Goal: Transaction & Acquisition: Register for event/course

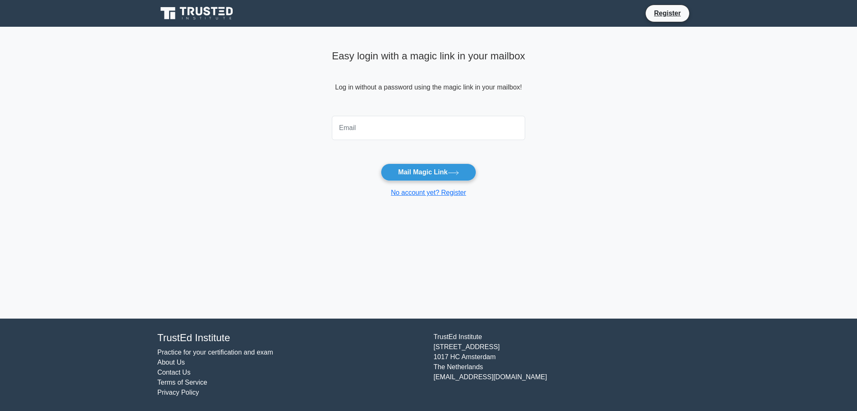
click at [378, 120] on input "email" at bounding box center [428, 128] width 193 height 24
type input "heart_conditioner@yahoo.com"
click at [434, 132] on input "heart_conditioner@yahoo.com" at bounding box center [428, 128] width 193 height 24
click at [410, 123] on input "heart_conditioner@yahoo.com" at bounding box center [428, 128] width 193 height 24
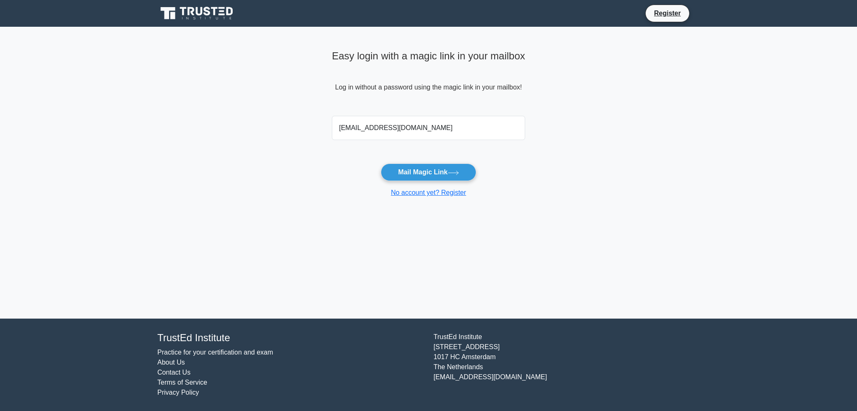
click at [327, 118] on div "heart_conditioner@yahoo.com" at bounding box center [428, 128] width 203 height 31
click at [245, 139] on main "Easy login with a magic link in your mailbox Log in without a password using th…" at bounding box center [428, 173] width 857 height 292
click at [463, 128] on input "heart_conditioner@yahoo.com" at bounding box center [428, 128] width 193 height 24
click at [282, 139] on main "Easy login with a magic link in your mailbox Log in without a password using th…" at bounding box center [428, 173] width 857 height 292
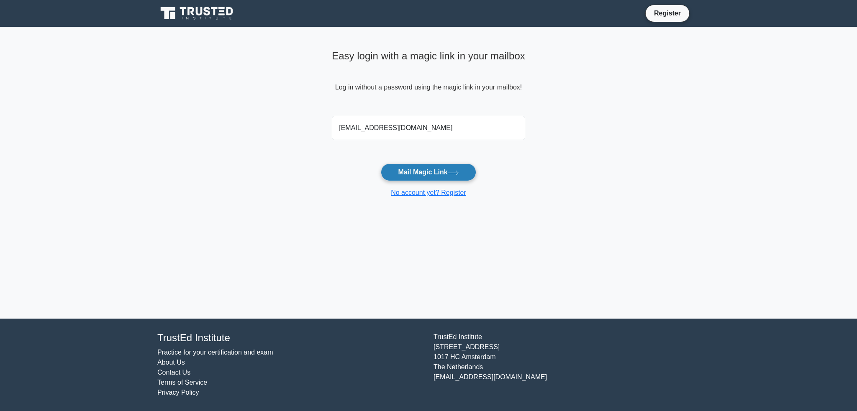
click at [426, 170] on button "Mail Magic Link" at bounding box center [428, 173] width 95 height 18
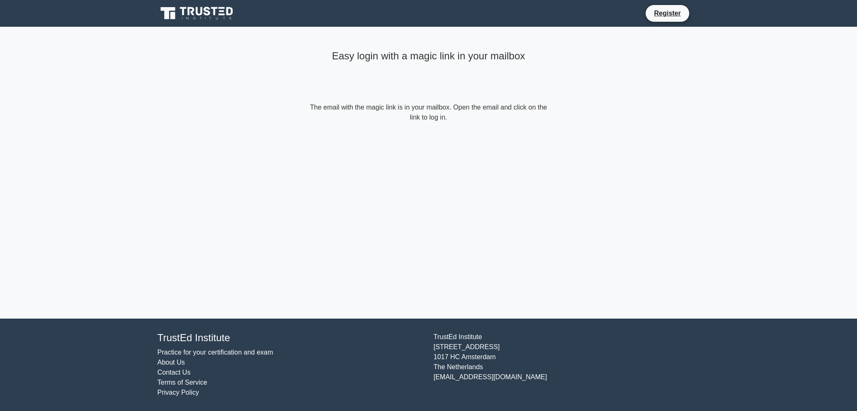
click at [438, 112] on form "The email with the magic link is in your mailbox. Open the email and click on t…" at bounding box center [428, 112] width 241 height 20
click at [426, 115] on form "The email with the magic link is in your mailbox. Open the email and click on t…" at bounding box center [428, 112] width 241 height 20
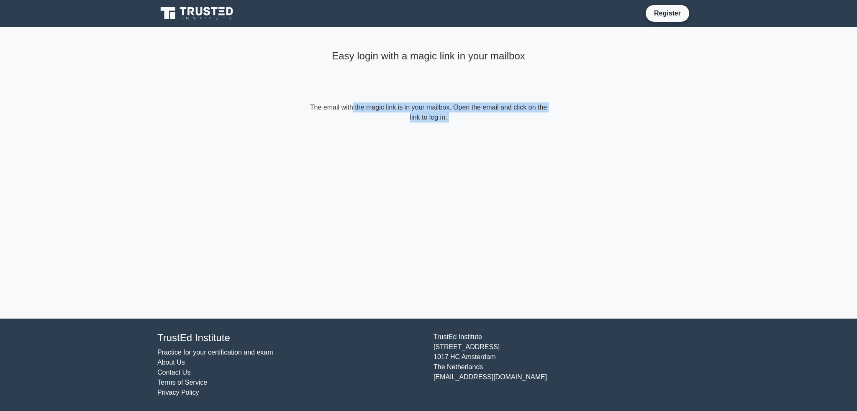
click at [426, 115] on form "The email with the magic link is in your mailbox. Open the email and click on t…" at bounding box center [428, 112] width 241 height 20
click at [399, 55] on h4 "Easy login with a magic link in your mailbox" at bounding box center [428, 56] width 241 height 12
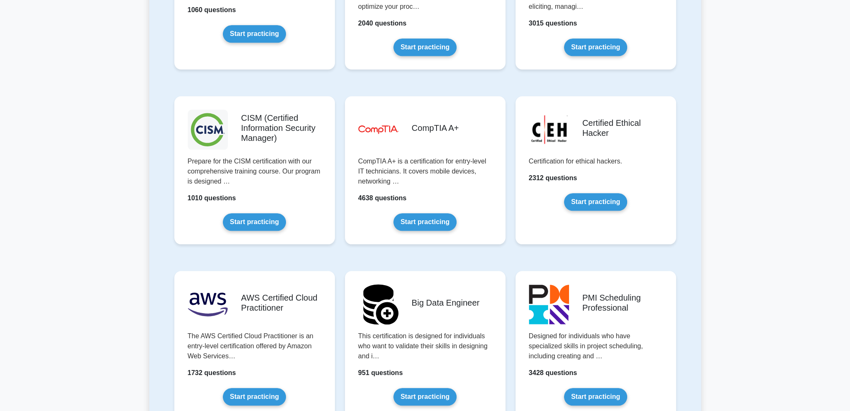
scroll to position [1173, 0]
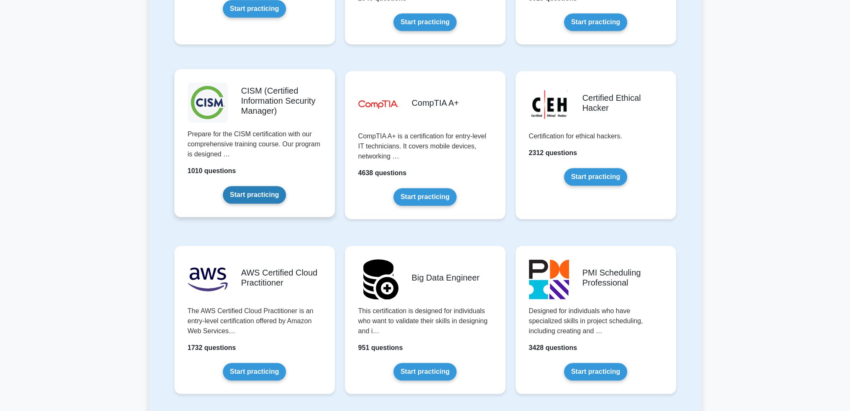
click at [246, 189] on link "Start practicing" at bounding box center [254, 195] width 63 height 18
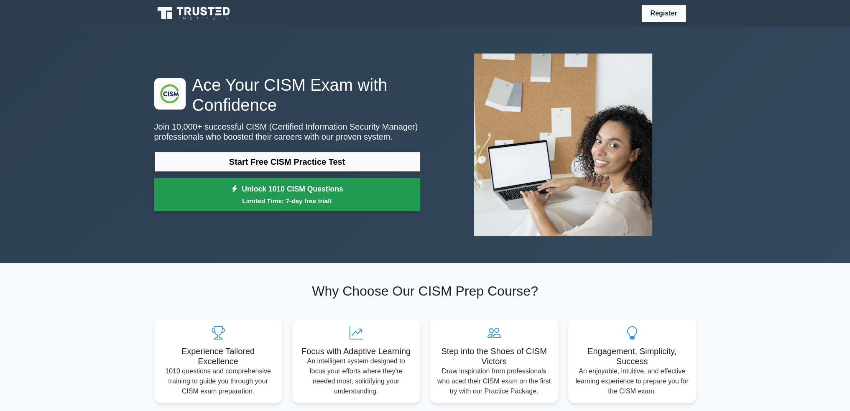
click at [264, 197] on small "Limited Time: 7-day free trial!" at bounding box center [287, 201] width 245 height 10
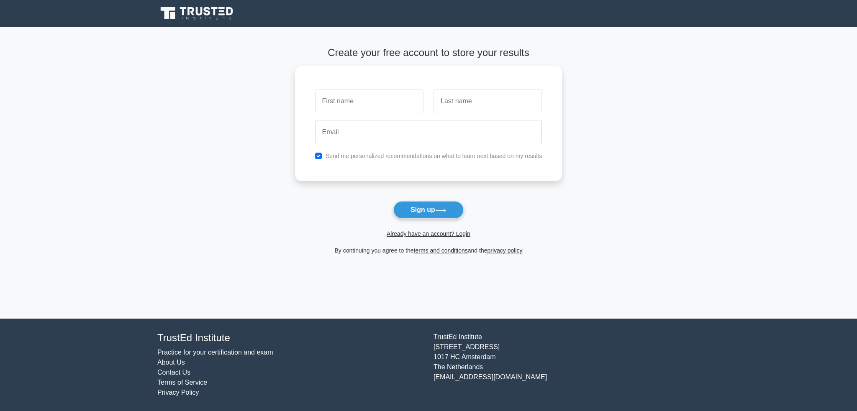
click at [214, 97] on main "Create your free account to store your results Send me personalized recommendat…" at bounding box center [428, 173] width 857 height 292
click at [432, 232] on link "Already have an account? Login" at bounding box center [429, 233] width 84 height 7
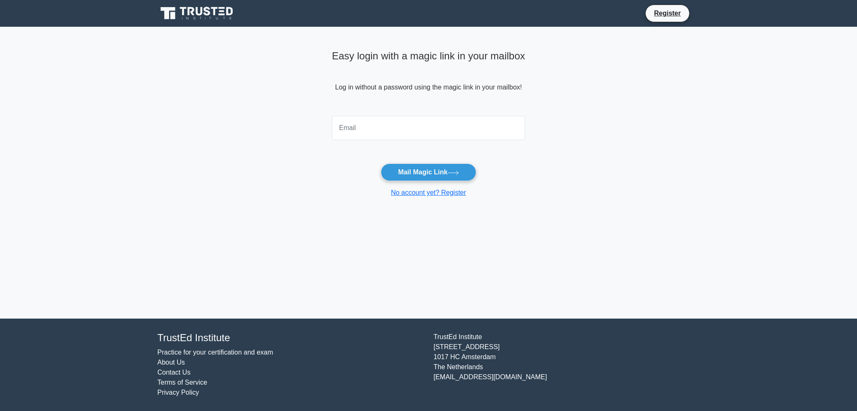
click at [371, 131] on input "email" at bounding box center [428, 128] width 193 height 24
click at [263, 176] on main "Easy login with a magic link in your mailbox Log in without a password using th…" at bounding box center [428, 173] width 857 height 292
click at [365, 129] on input "email" at bounding box center [428, 128] width 193 height 24
click at [309, 136] on main "Easy login with a magic link in your mailbox Log in without a password using th…" at bounding box center [428, 173] width 857 height 292
click at [674, 10] on link "Register" at bounding box center [667, 13] width 37 height 10
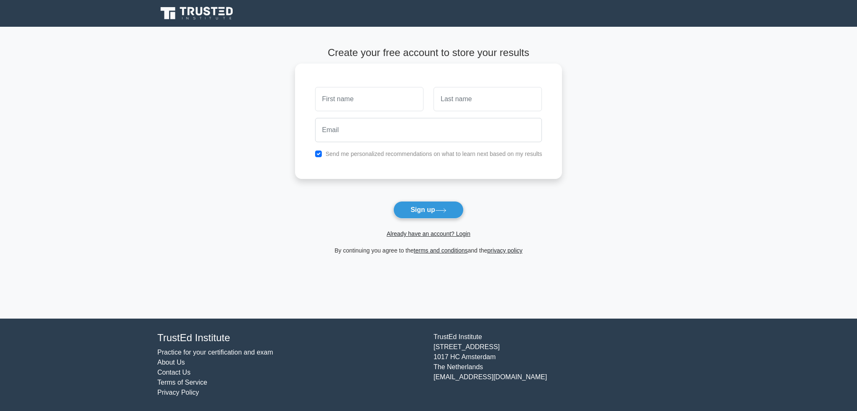
click at [366, 100] on input "text" at bounding box center [369, 99] width 108 height 24
type input "[PERSON_NAME]"
click at [474, 102] on input "text" at bounding box center [487, 99] width 108 height 24
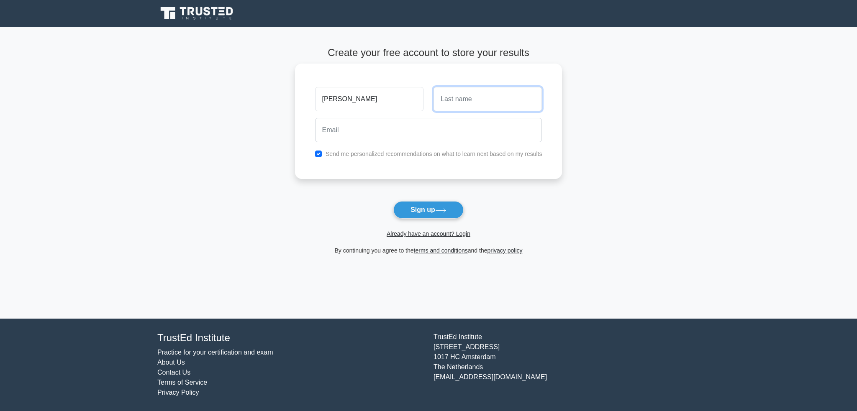
type input "Mahmoud"
click at [338, 140] on input "email" at bounding box center [428, 130] width 227 height 24
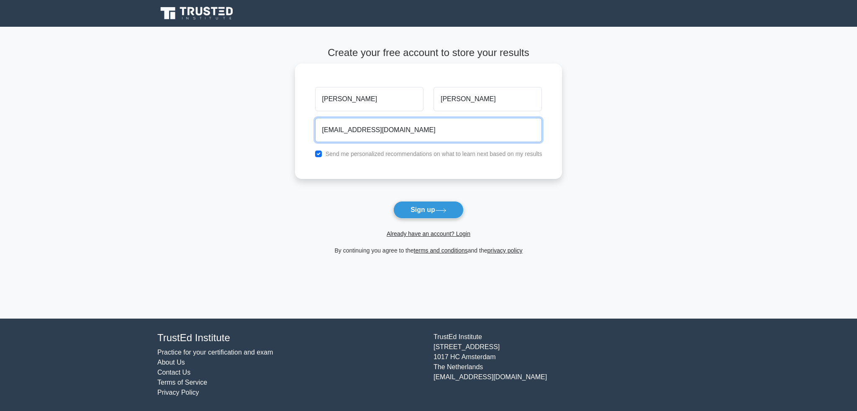
click at [373, 131] on input "heart_conditioner@yahoo.com" at bounding box center [428, 130] width 227 height 24
click at [373, 130] on input "heart_conditioner@yahoo.com" at bounding box center [428, 130] width 227 height 24
type input "heart_conditioner25@yahoo.com"
click at [325, 151] on div "Send me personalized recommendations on what to learn next based on my results" at bounding box center [428, 154] width 237 height 10
click at [320, 153] on input "checkbox" at bounding box center [318, 154] width 7 height 7
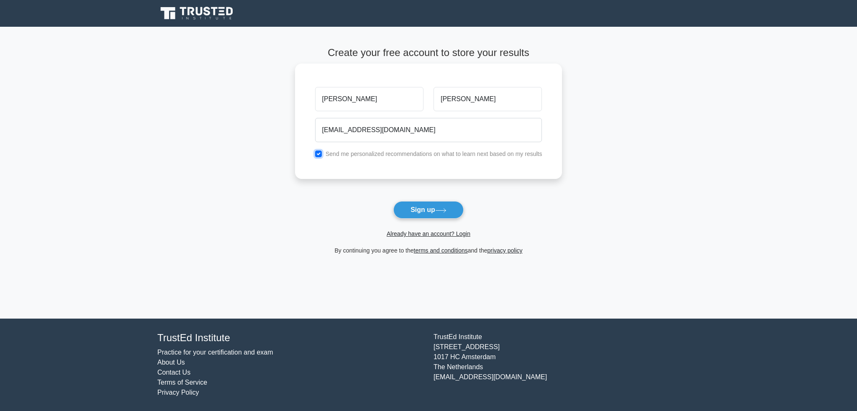
checkbox input "false"
click at [426, 212] on button "Sign up" at bounding box center [428, 210] width 70 height 18
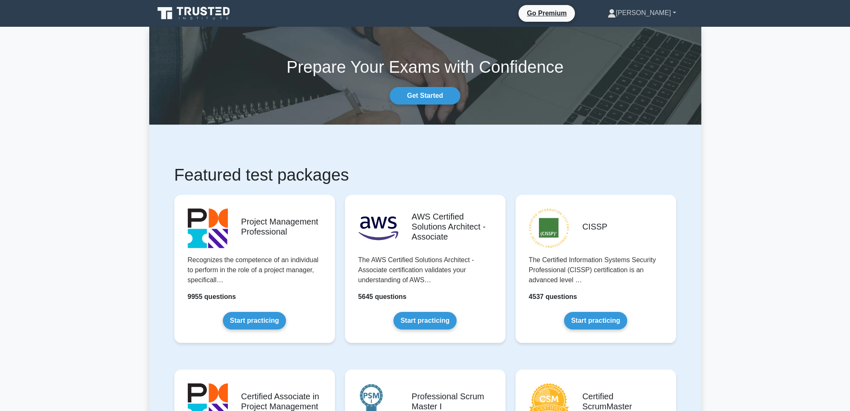
click at [651, 16] on link "Mohamed" at bounding box center [642, 13] width 109 height 17
click at [651, 9] on link "Mohamed" at bounding box center [642, 13] width 109 height 17
click at [650, 9] on link "Mohamed" at bounding box center [642, 13] width 109 height 17
click at [627, 33] on link "Profile" at bounding box center [621, 32] width 66 height 13
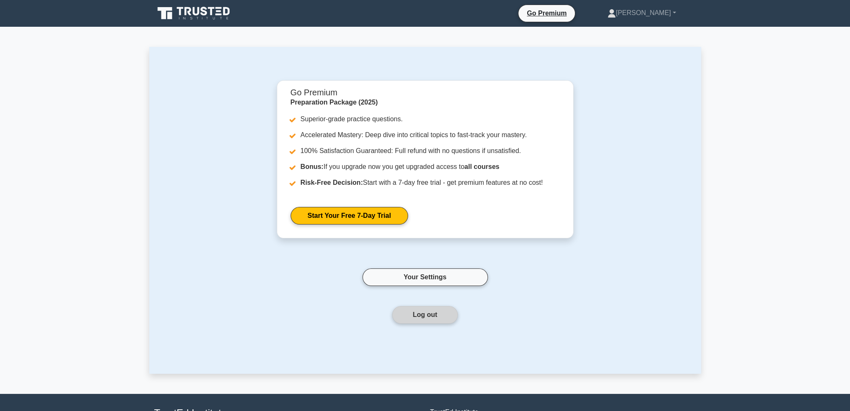
click at [427, 315] on button "Log out" at bounding box center [425, 315] width 66 height 18
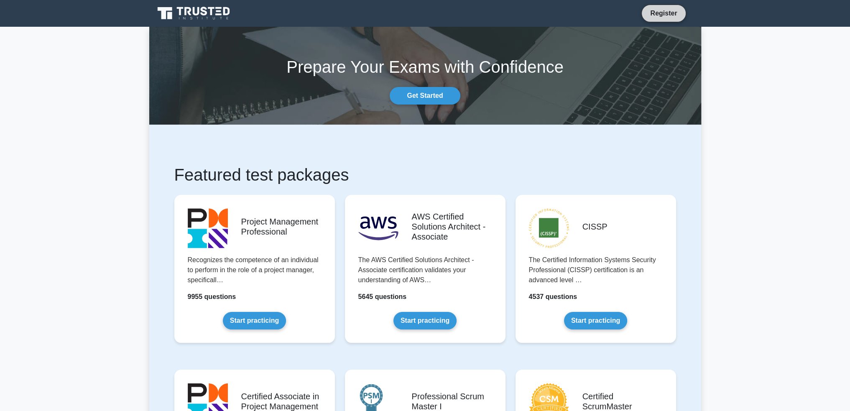
click at [665, 12] on link "Register" at bounding box center [663, 13] width 37 height 10
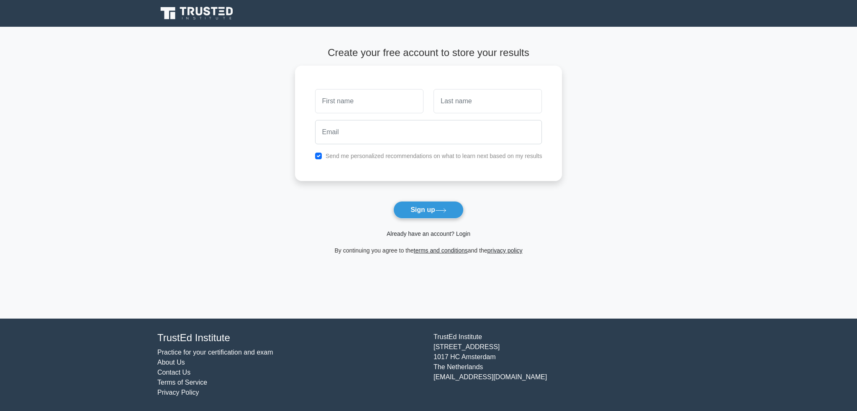
click at [405, 235] on link "Already have an account? Login" at bounding box center [429, 233] width 84 height 7
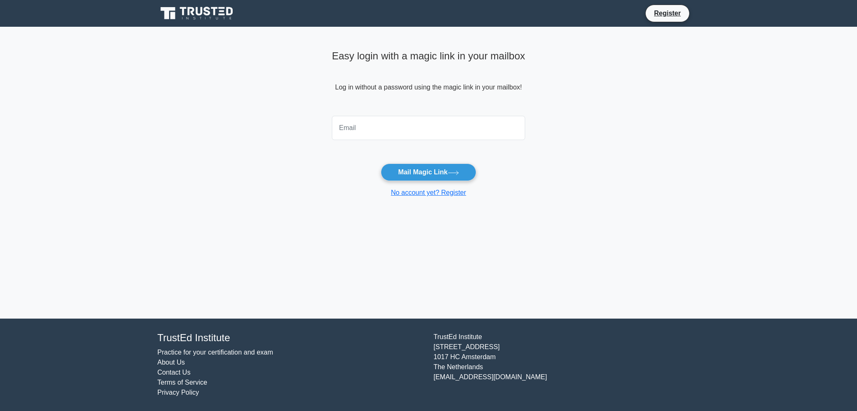
click at [358, 129] on input "email" at bounding box center [428, 128] width 193 height 24
click at [365, 128] on input "email" at bounding box center [428, 128] width 193 height 24
type input "m"
type input "heart_conditioner25@yahoo.com"
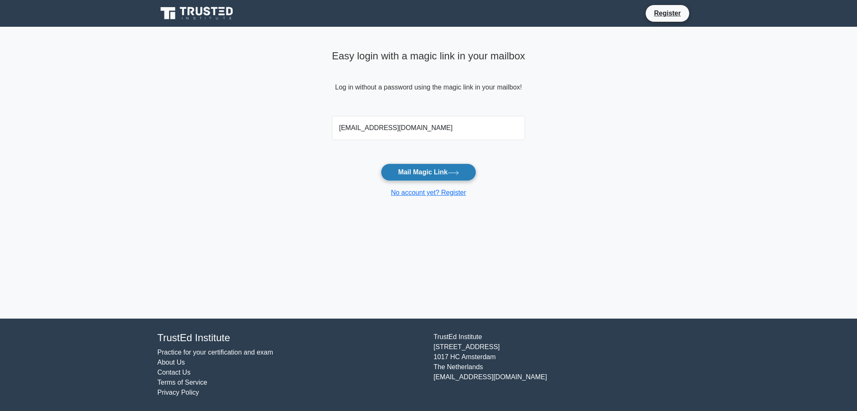
click at [413, 165] on button "Mail Magic Link" at bounding box center [428, 173] width 95 height 18
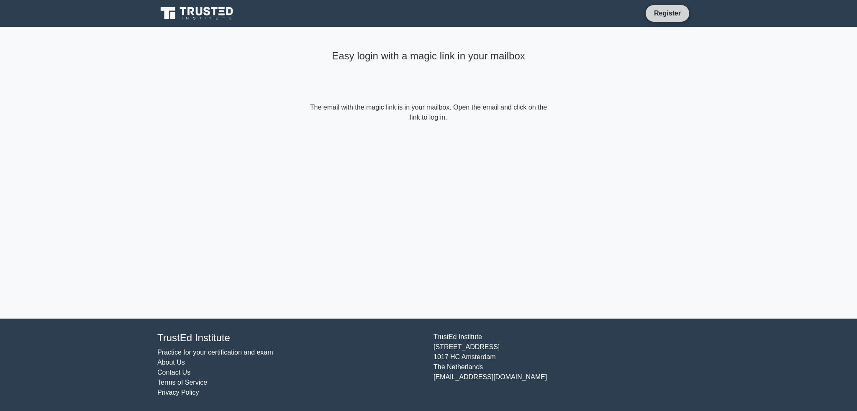
click at [663, 15] on link "Register" at bounding box center [667, 13] width 37 height 10
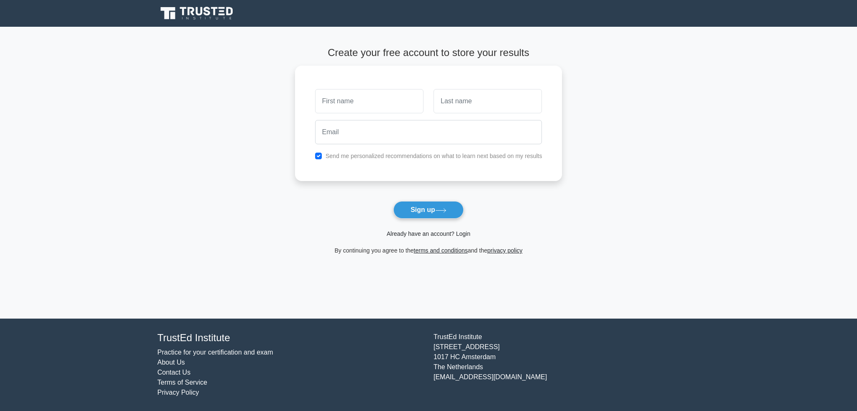
click at [429, 231] on link "Already have an account? Login" at bounding box center [429, 233] width 84 height 7
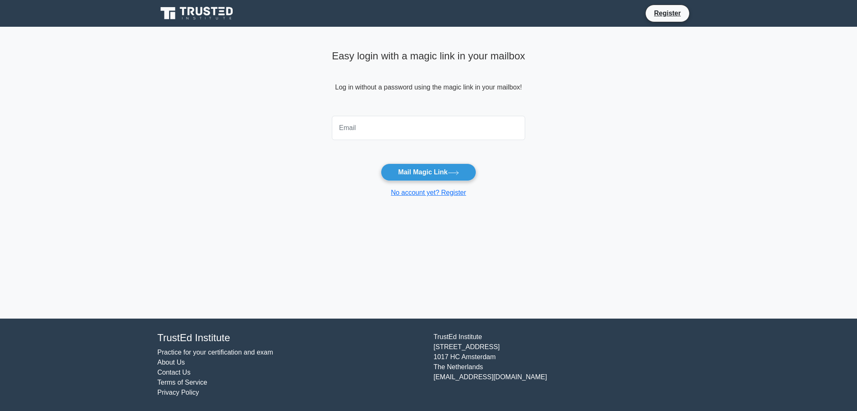
click at [377, 131] on input "email" at bounding box center [428, 128] width 193 height 24
type input "[EMAIL_ADDRESS][DOMAIN_NAME]"
click at [422, 171] on button "Mail Magic Link" at bounding box center [428, 173] width 95 height 18
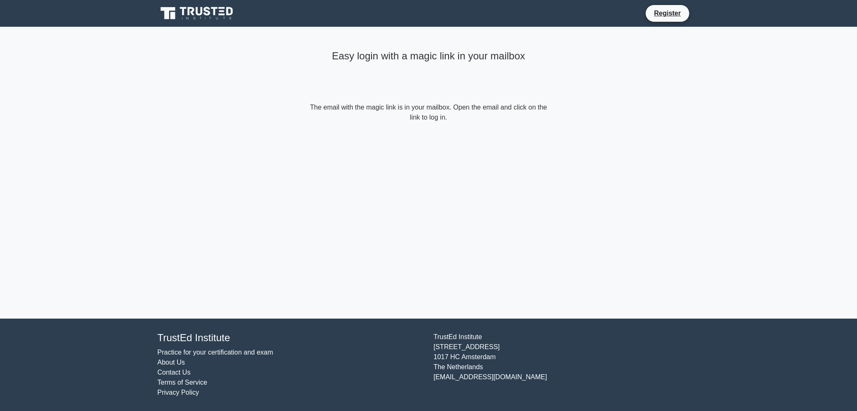
click at [438, 111] on form "The email with the magic link is in your mailbox. Open the email and click on t…" at bounding box center [428, 112] width 241 height 20
click at [419, 106] on form "The email with the magic link is in your mailbox. Open the email and click on t…" at bounding box center [428, 112] width 241 height 20
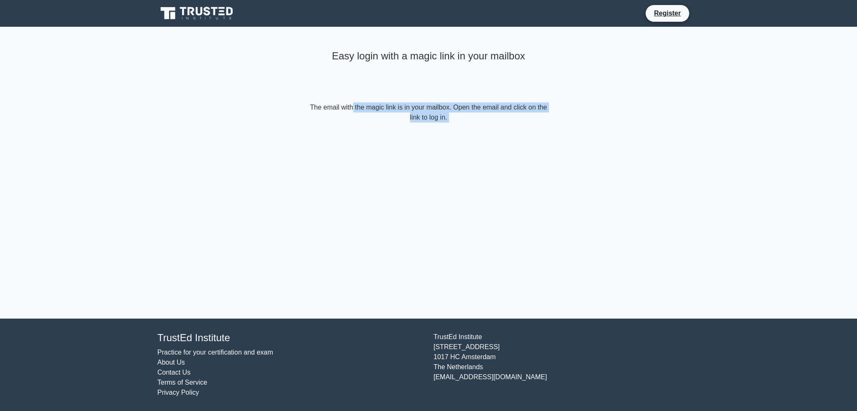
click at [419, 106] on form "The email with the magic link is in your mailbox. Open the email and click on t…" at bounding box center [428, 112] width 241 height 20
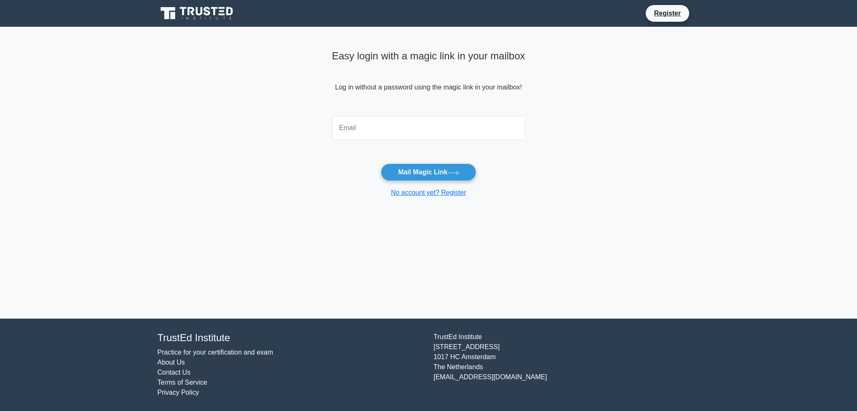
click at [412, 131] on input "email" at bounding box center [428, 128] width 193 height 24
type input "heart_conditioner25@yahoo.com"
click at [428, 169] on button "Mail Magic Link" at bounding box center [428, 173] width 95 height 18
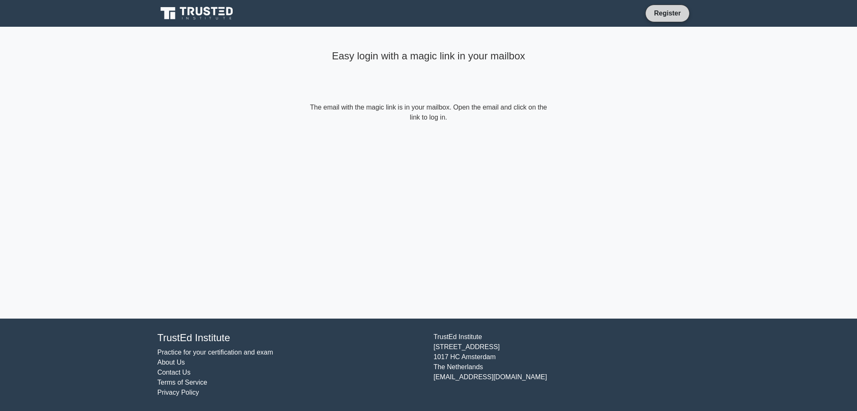
click at [666, 16] on link "Register" at bounding box center [667, 13] width 37 height 10
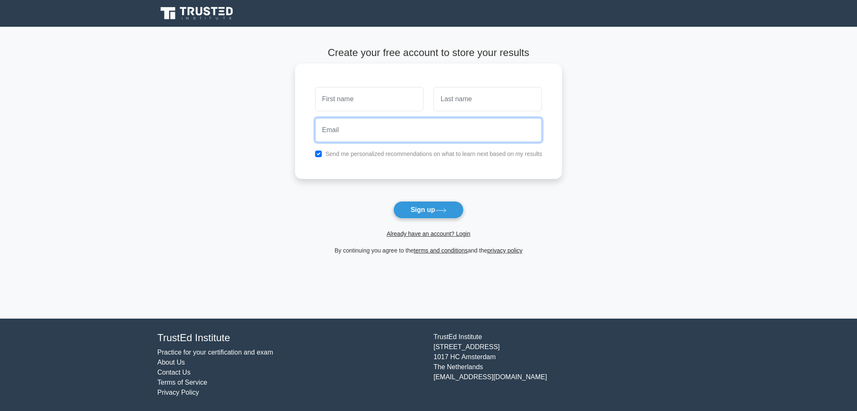
click at [348, 134] on input "email" at bounding box center [428, 130] width 227 height 24
type input "[EMAIL_ADDRESS][DOMAIN_NAME]"
click at [321, 154] on input "checkbox" at bounding box center [318, 154] width 7 height 7
checkbox input "false"
click at [345, 104] on input "text" at bounding box center [369, 99] width 108 height 24
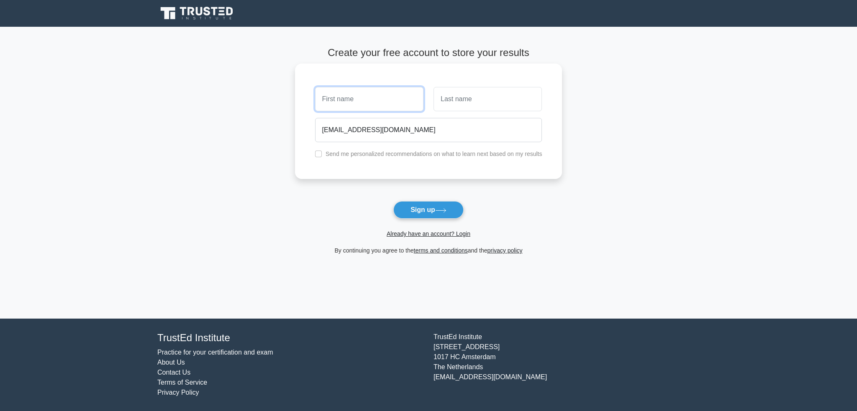
click at [345, 104] on input "text" at bounding box center [369, 99] width 108 height 24
type input "[PERSON_NAME]"
click at [468, 90] on input "text" at bounding box center [487, 99] width 108 height 24
type input "[PERSON_NAME]"
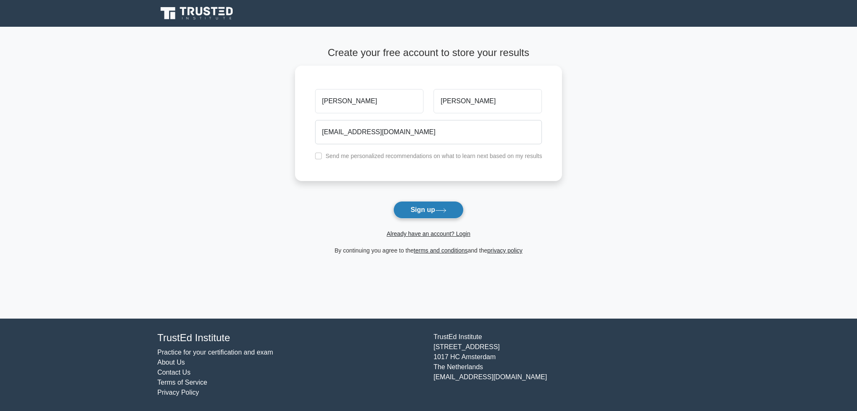
click at [428, 206] on button "Sign up" at bounding box center [428, 210] width 70 height 18
